Goal: Navigation & Orientation: Understand site structure

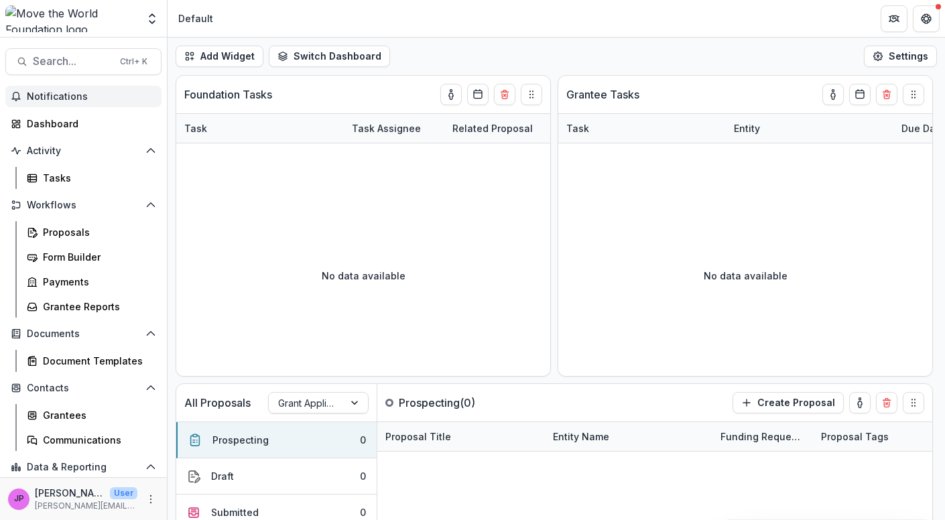
click at [62, 93] on span "Notifications" at bounding box center [91, 96] width 129 height 11
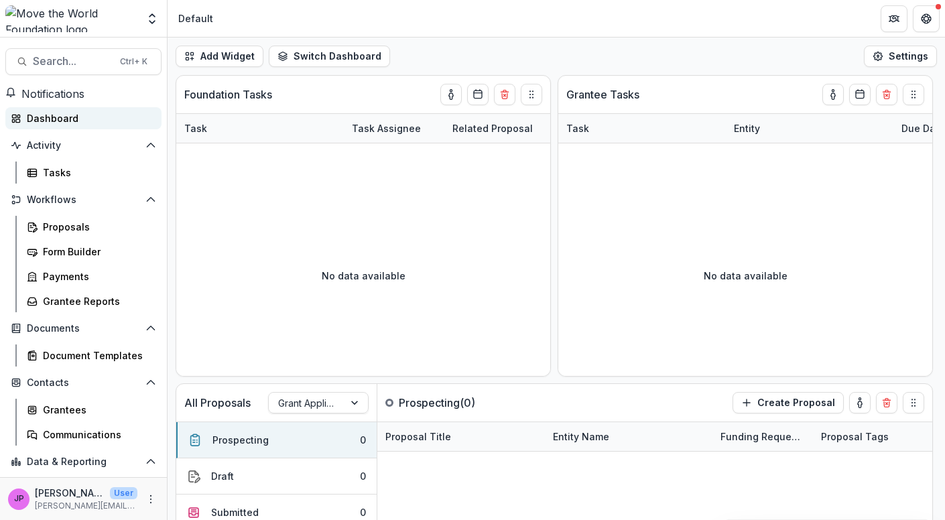
click at [62, 124] on div "Dashboard" at bounding box center [89, 118] width 124 height 14
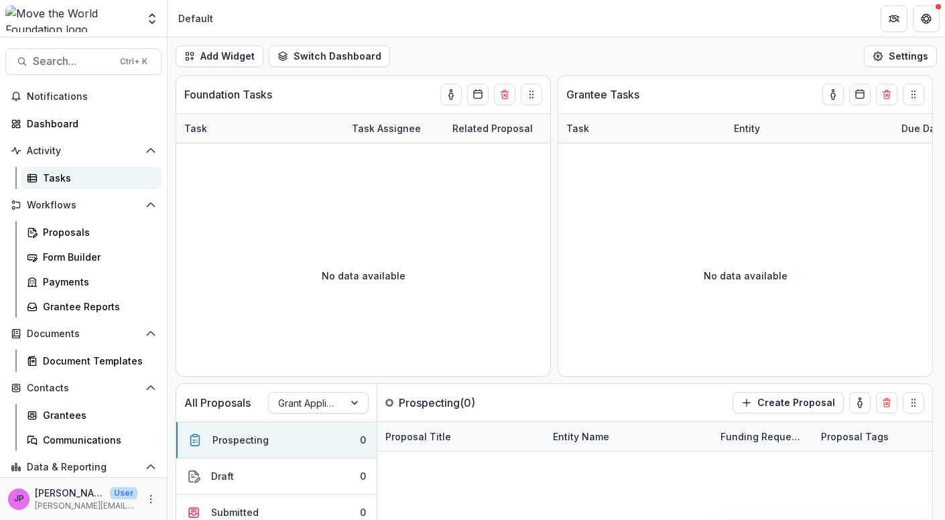
click at [51, 175] on div "Tasks" at bounding box center [97, 178] width 108 height 14
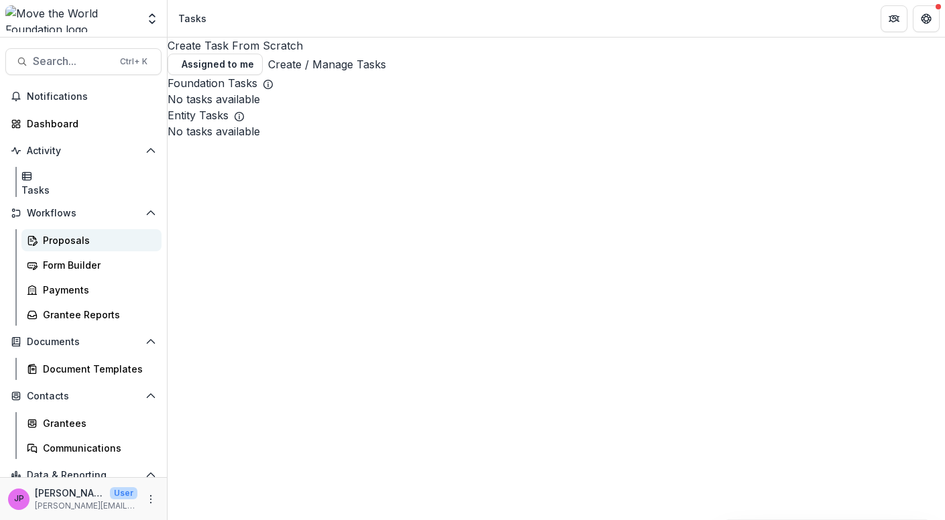
click at [68, 233] on div "Proposals" at bounding box center [97, 240] width 108 height 14
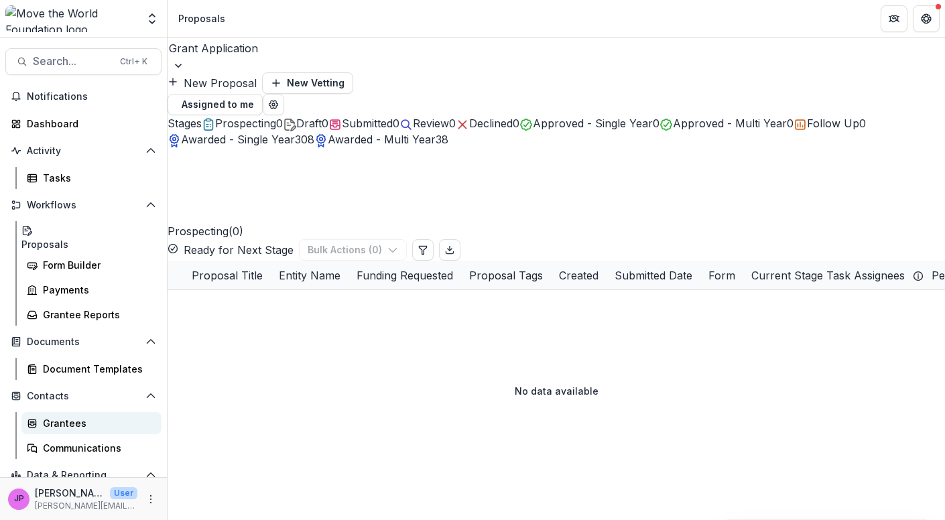
click at [72, 416] on div "Grantees" at bounding box center [97, 423] width 108 height 14
